Goal: Check status: Check status

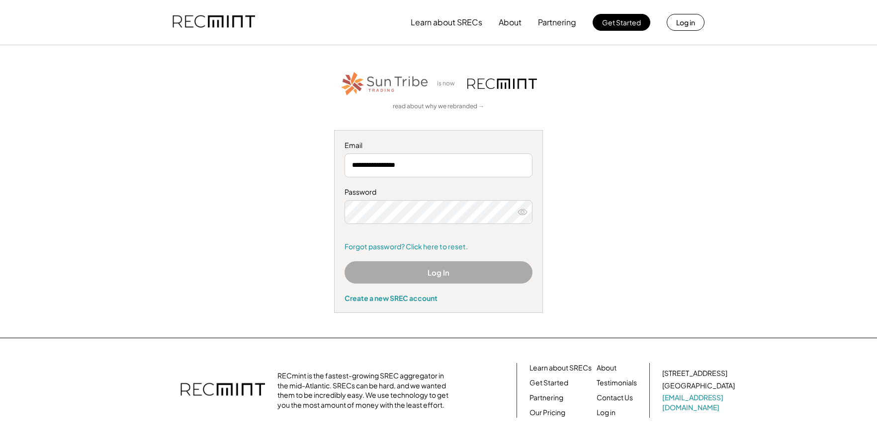
click at [430, 272] on button "Log In" at bounding box center [439, 272] width 188 height 22
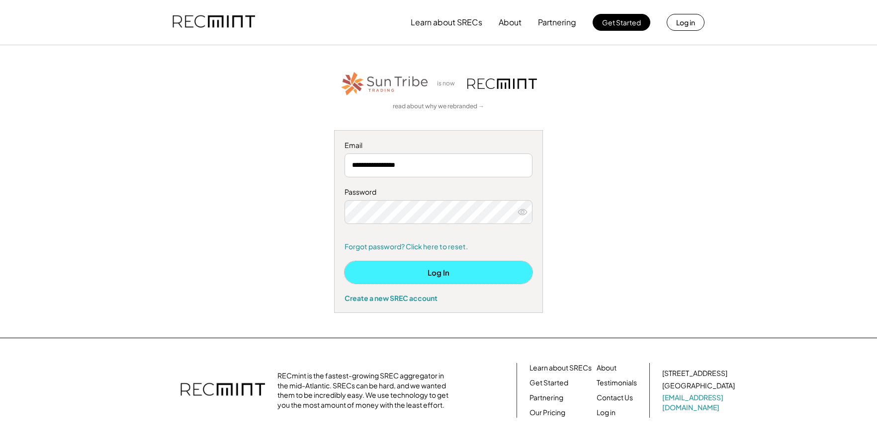
click at [447, 268] on button "Log In" at bounding box center [439, 272] width 188 height 22
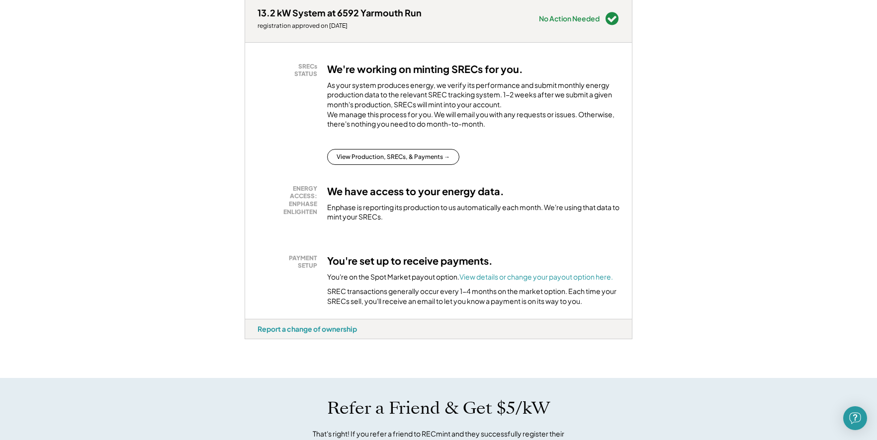
scroll to position [158, 0]
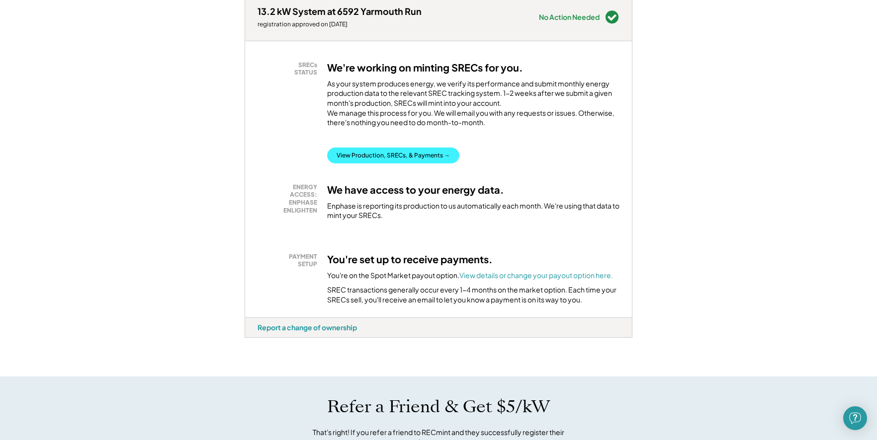
click at [416, 164] on button "View Production, SRECs, & Payments →" at bounding box center [393, 156] width 132 height 16
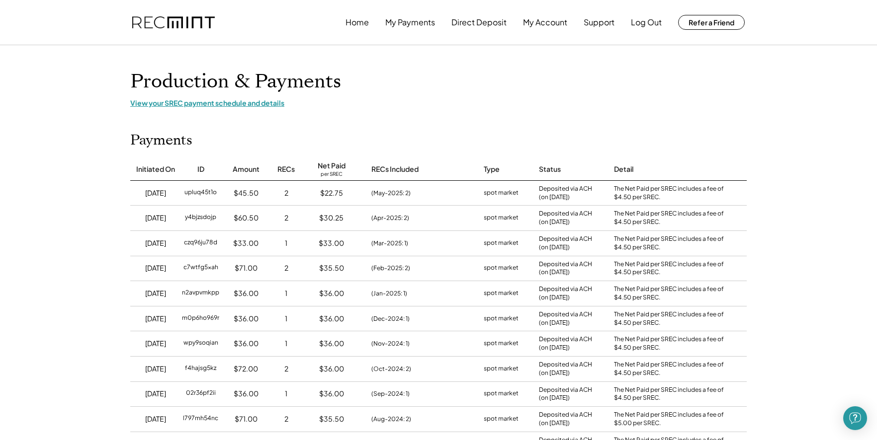
click at [248, 104] on div "View your SREC payment schedule and details" at bounding box center [438, 102] width 616 height 9
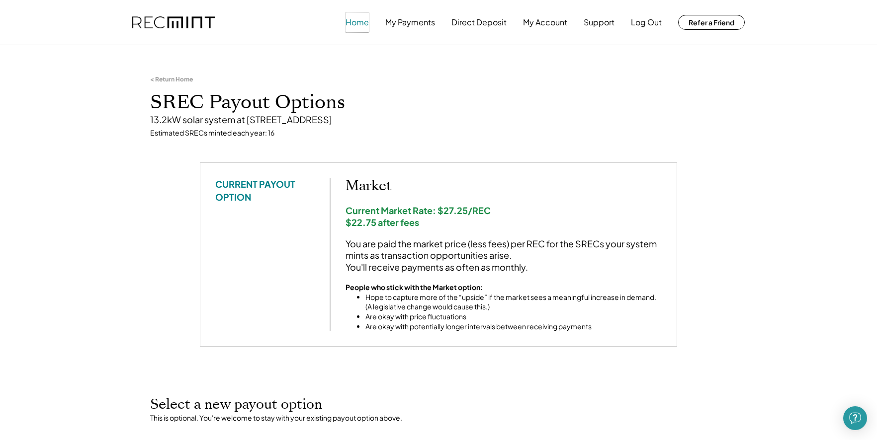
click at [356, 21] on button "Home" at bounding box center [357, 22] width 23 height 20
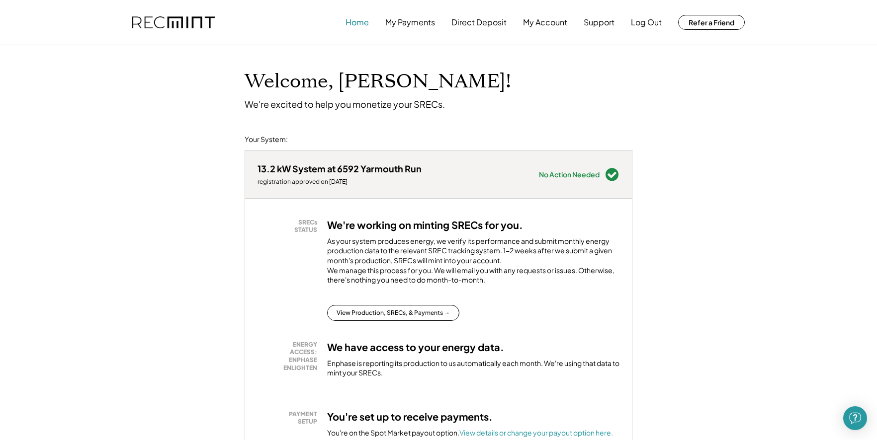
click at [360, 20] on button "Home" at bounding box center [357, 22] width 23 height 20
click at [645, 21] on button "Log Out" at bounding box center [646, 22] width 31 height 20
